Goal: Task Accomplishment & Management: Use online tool/utility

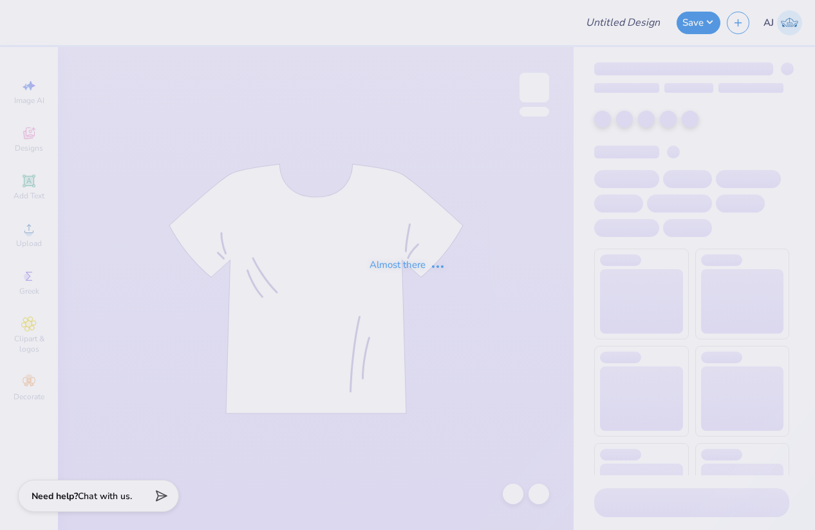
type input "[US_STATE] Institute of Technology : [PERSON_NAME]"
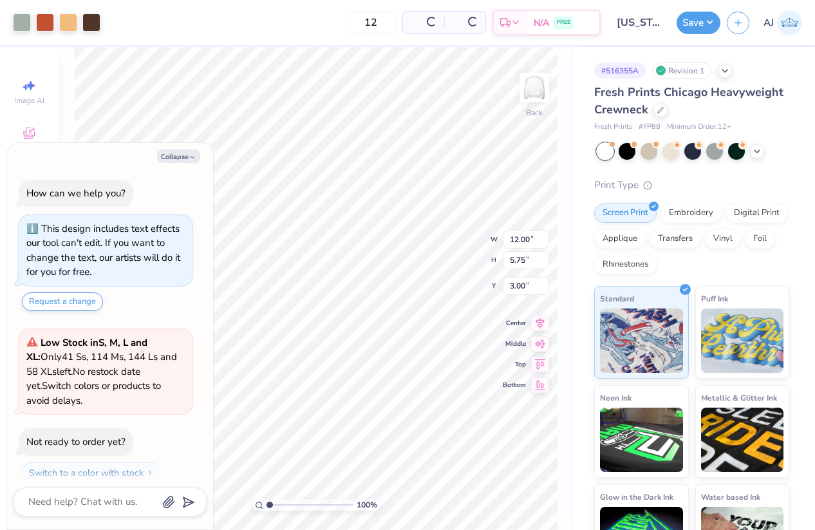
scroll to position [12, 0]
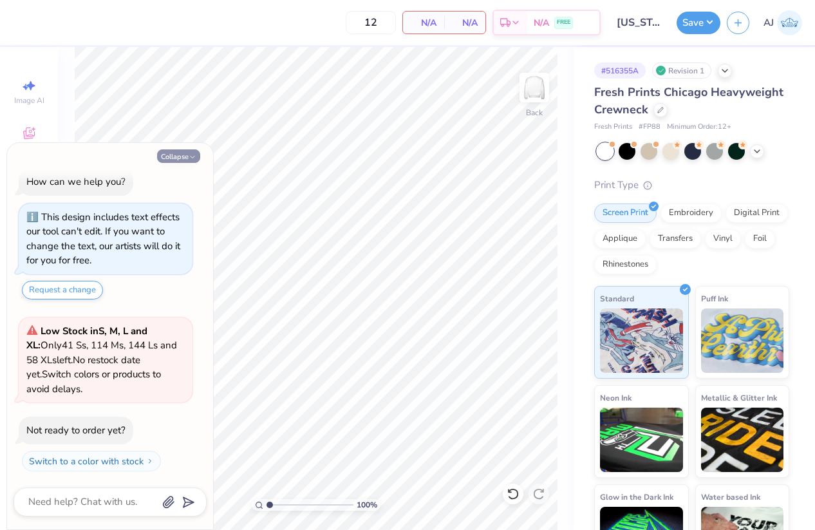
click at [178, 154] on button "Collapse" at bounding box center [178, 156] width 43 height 14
type textarea "x"
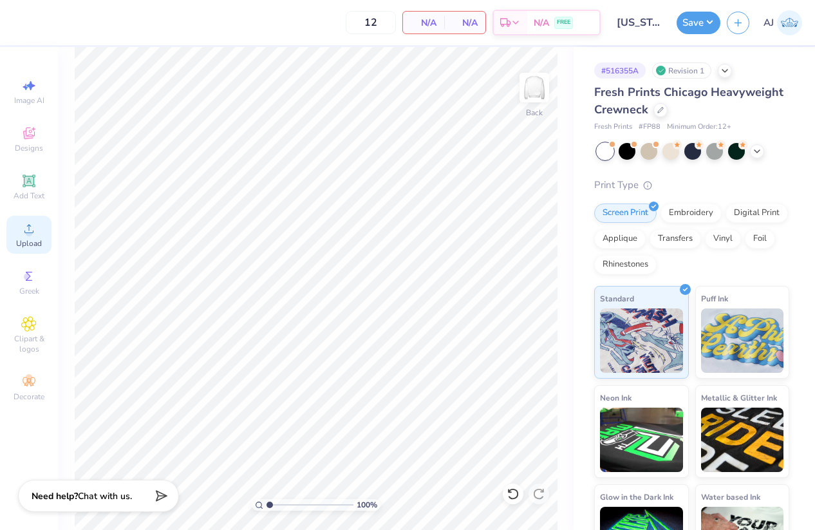
click at [33, 248] on span "Upload" at bounding box center [29, 243] width 26 height 10
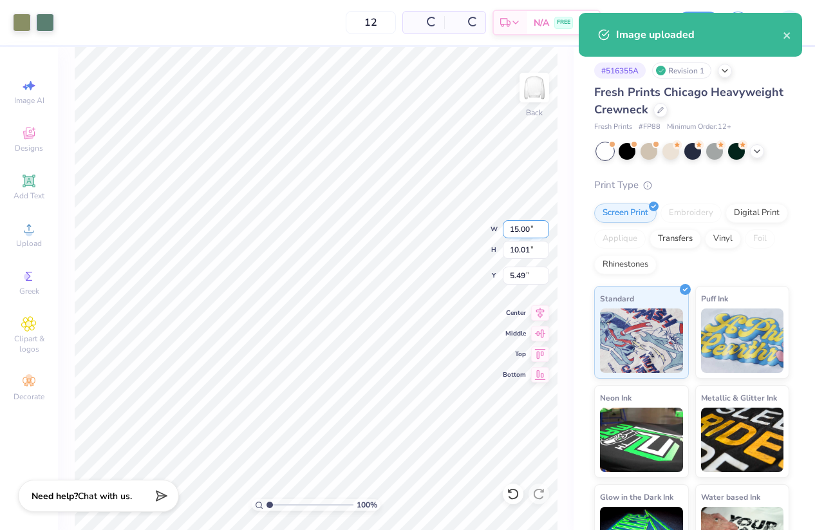
click at [515, 225] on input "15.00" at bounding box center [526, 229] width 46 height 18
type input "11.00"
type input "7.34"
click at [521, 277] on input "6.83" at bounding box center [526, 275] width 46 height 18
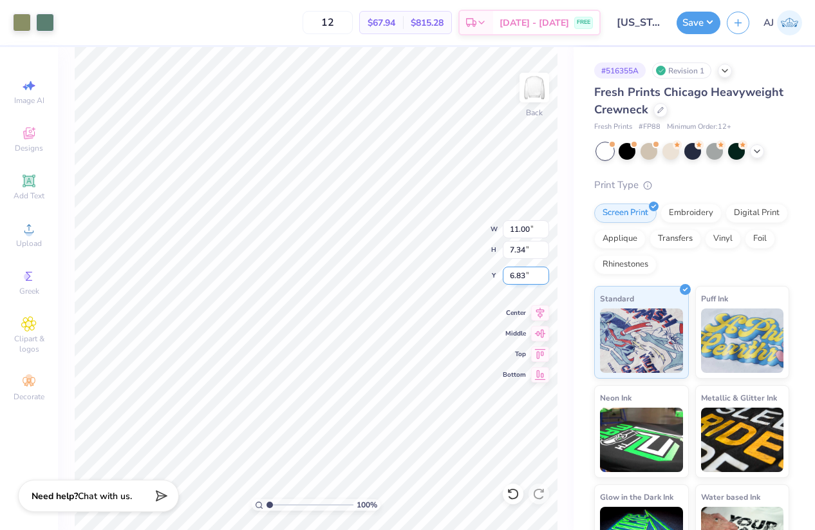
click at [521, 277] on input "6.83" at bounding box center [526, 275] width 46 height 18
type input "3.00"
click at [523, 228] on input "11.00" at bounding box center [526, 229] width 46 height 18
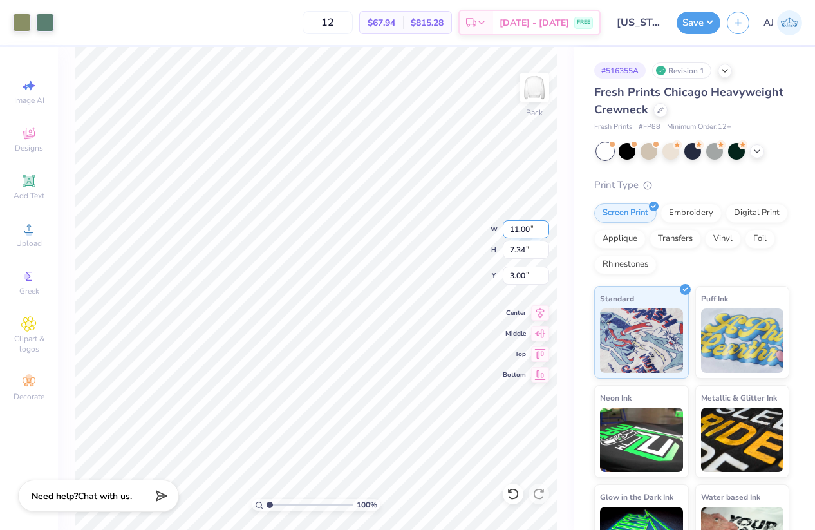
click at [523, 228] on input "11.00" at bounding box center [526, 229] width 46 height 18
type input "10.00"
type input "6.68"
type input "3.33"
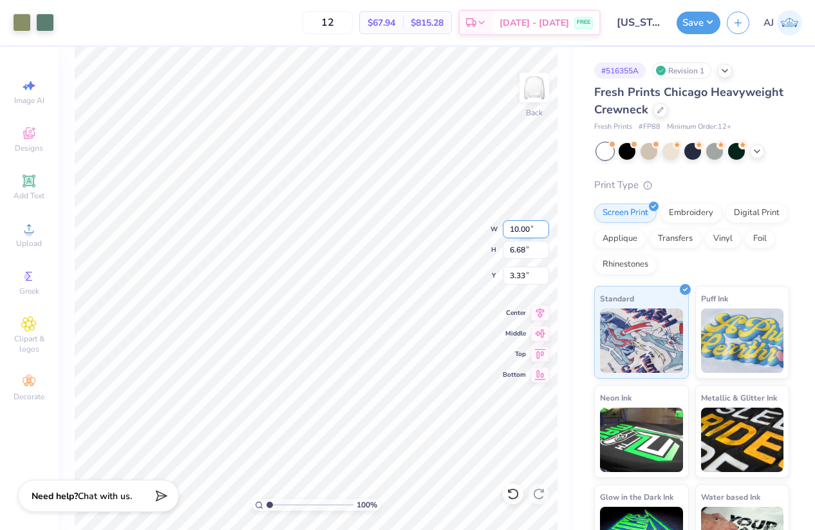
click at [519, 229] on input "10.00" at bounding box center [526, 229] width 46 height 18
type input "10.50"
type input "7.01"
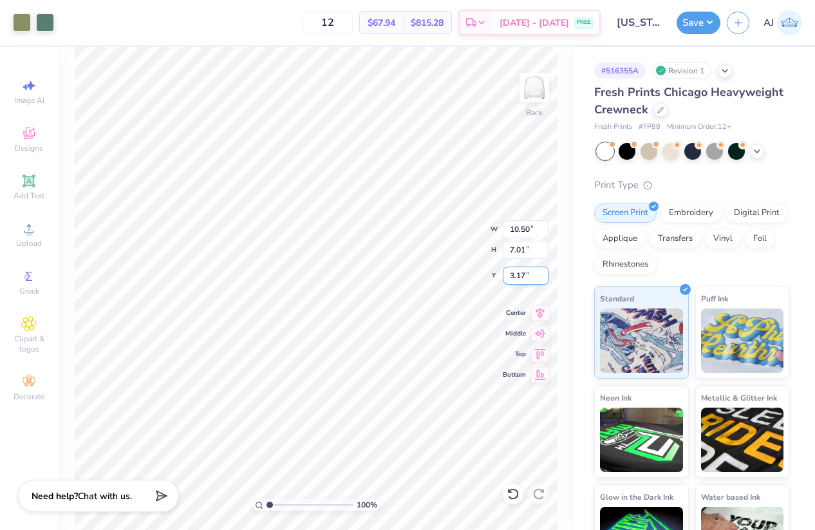
click at [519, 271] on input "3.17" at bounding box center [526, 275] width 46 height 18
type input "3.00"
click at [710, 23] on button "Save" at bounding box center [698, 21] width 44 height 23
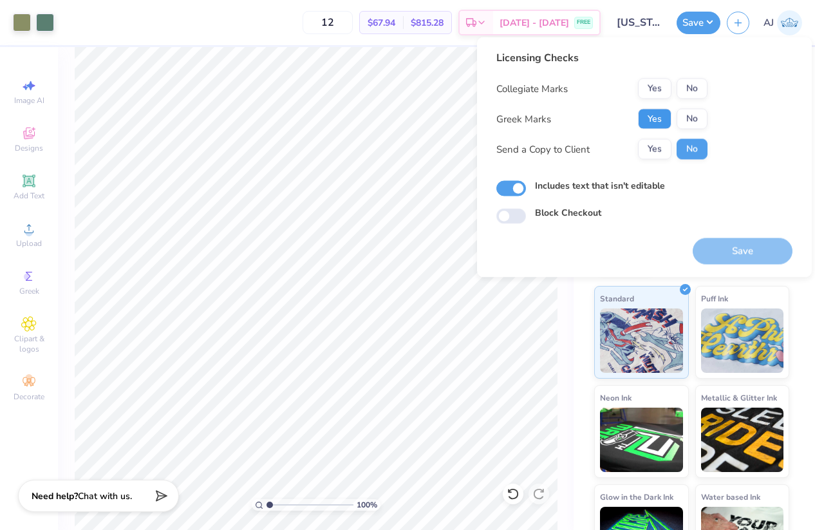
click at [660, 117] on button "Yes" at bounding box center [654, 119] width 33 height 21
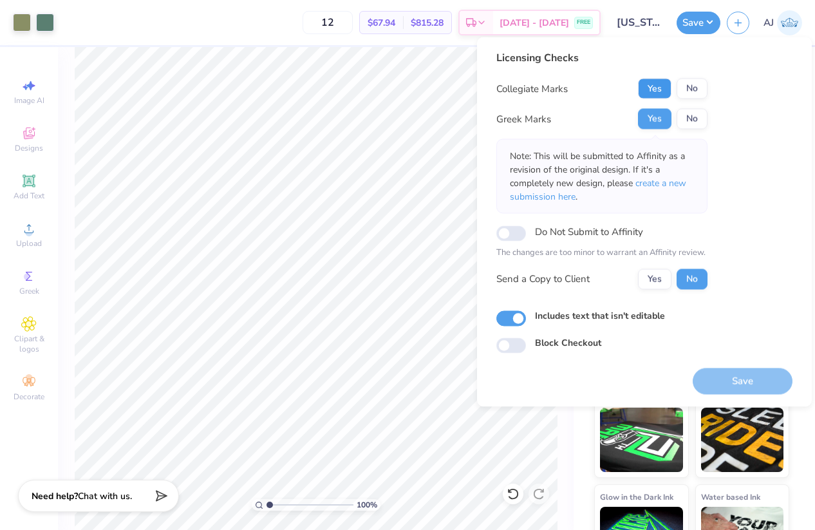
click at [654, 93] on button "Yes" at bounding box center [654, 89] width 33 height 21
click at [726, 380] on button "Save" at bounding box center [742, 380] width 100 height 26
